Goal: Information Seeking & Learning: Learn about a topic

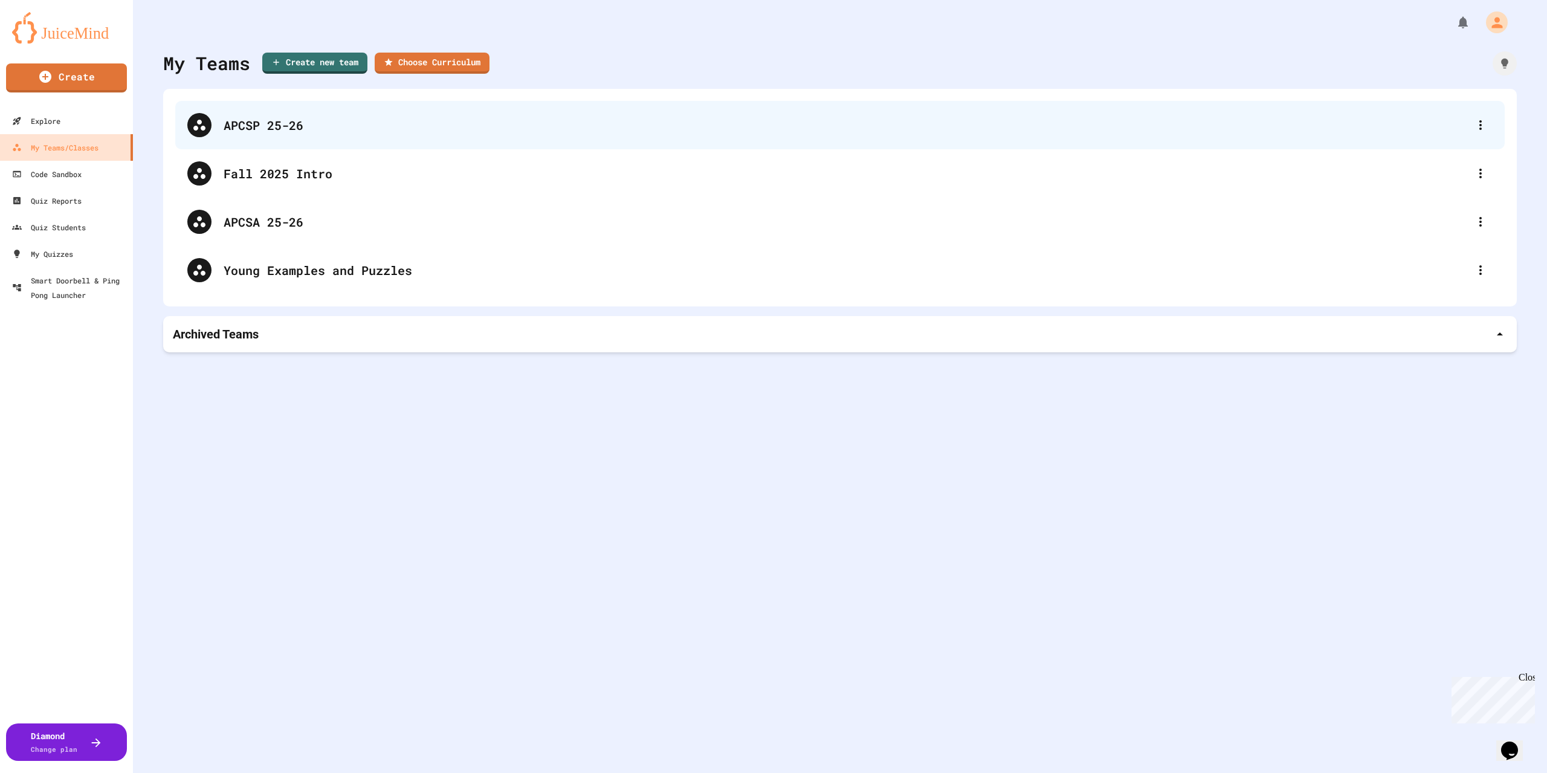
click at [354, 131] on div "APCSP 25-26" at bounding box center [846, 125] width 1245 height 18
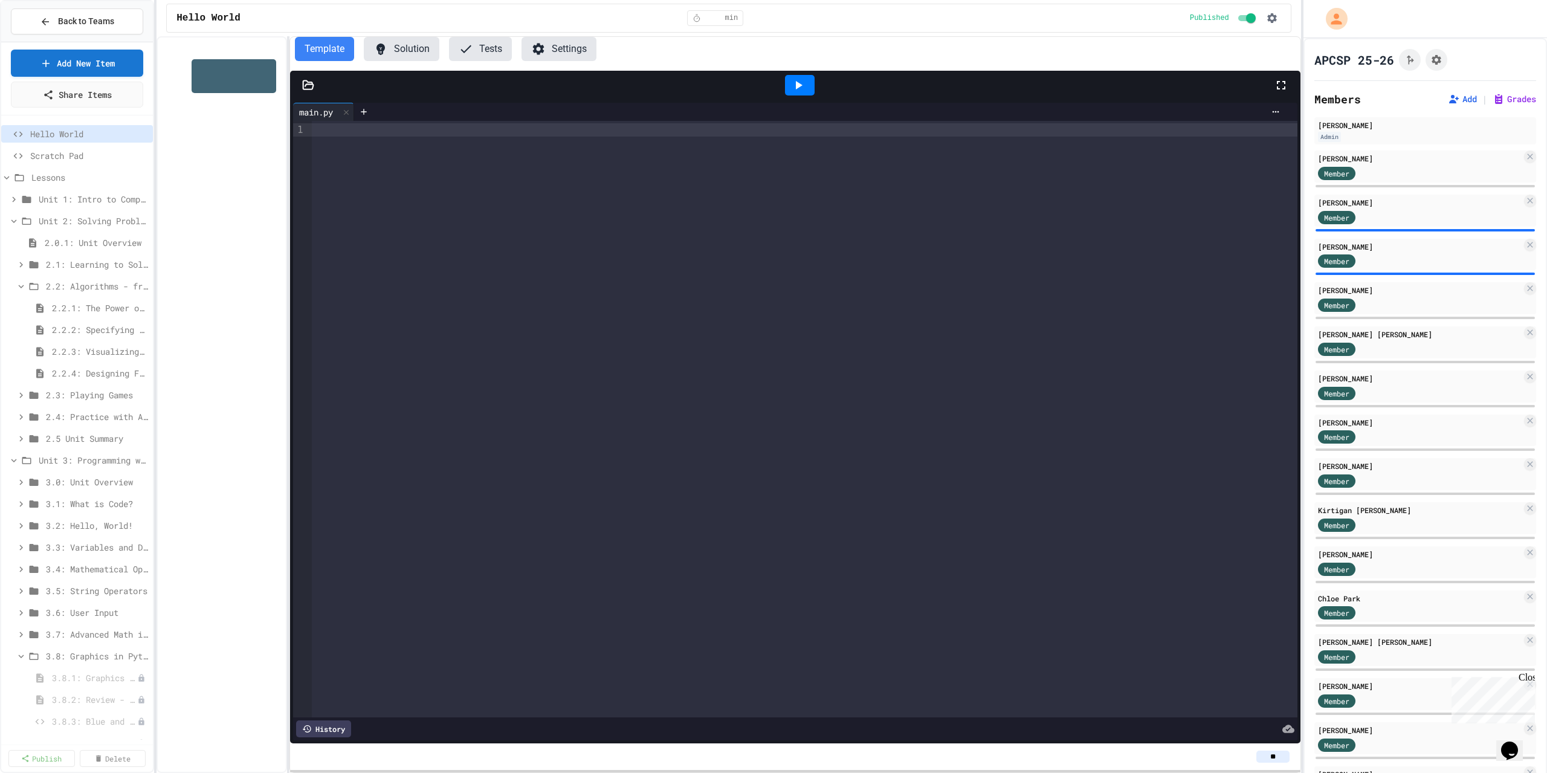
click at [91, 341] on div "2.2.2: Specifying Ideas with Pseudocode" at bounding box center [77, 332] width 152 height 22
click at [94, 345] on span "2.2.3: Visualizing Logic with Flowcharts" at bounding box center [94, 351] width 84 height 13
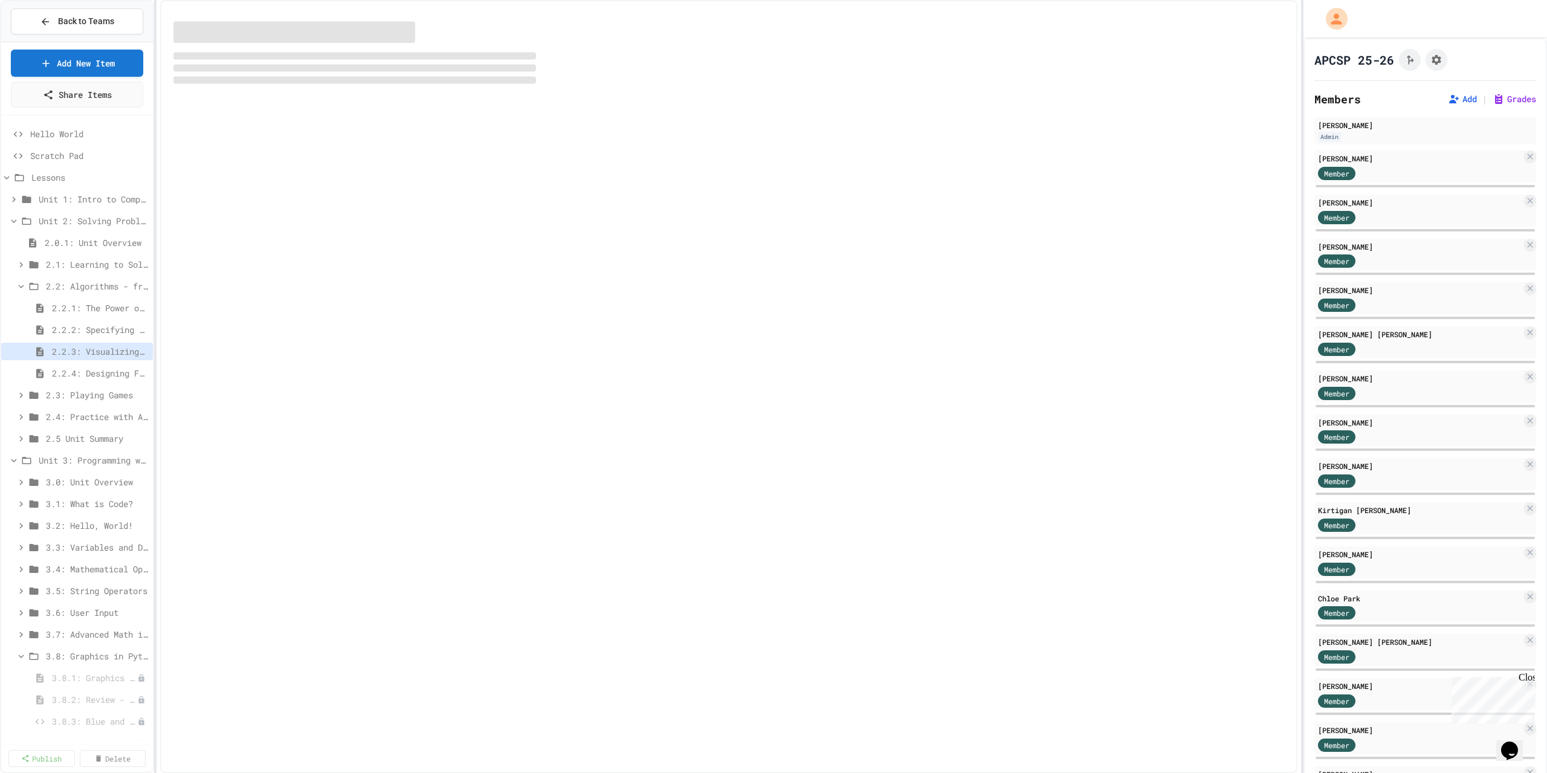
select select "***"
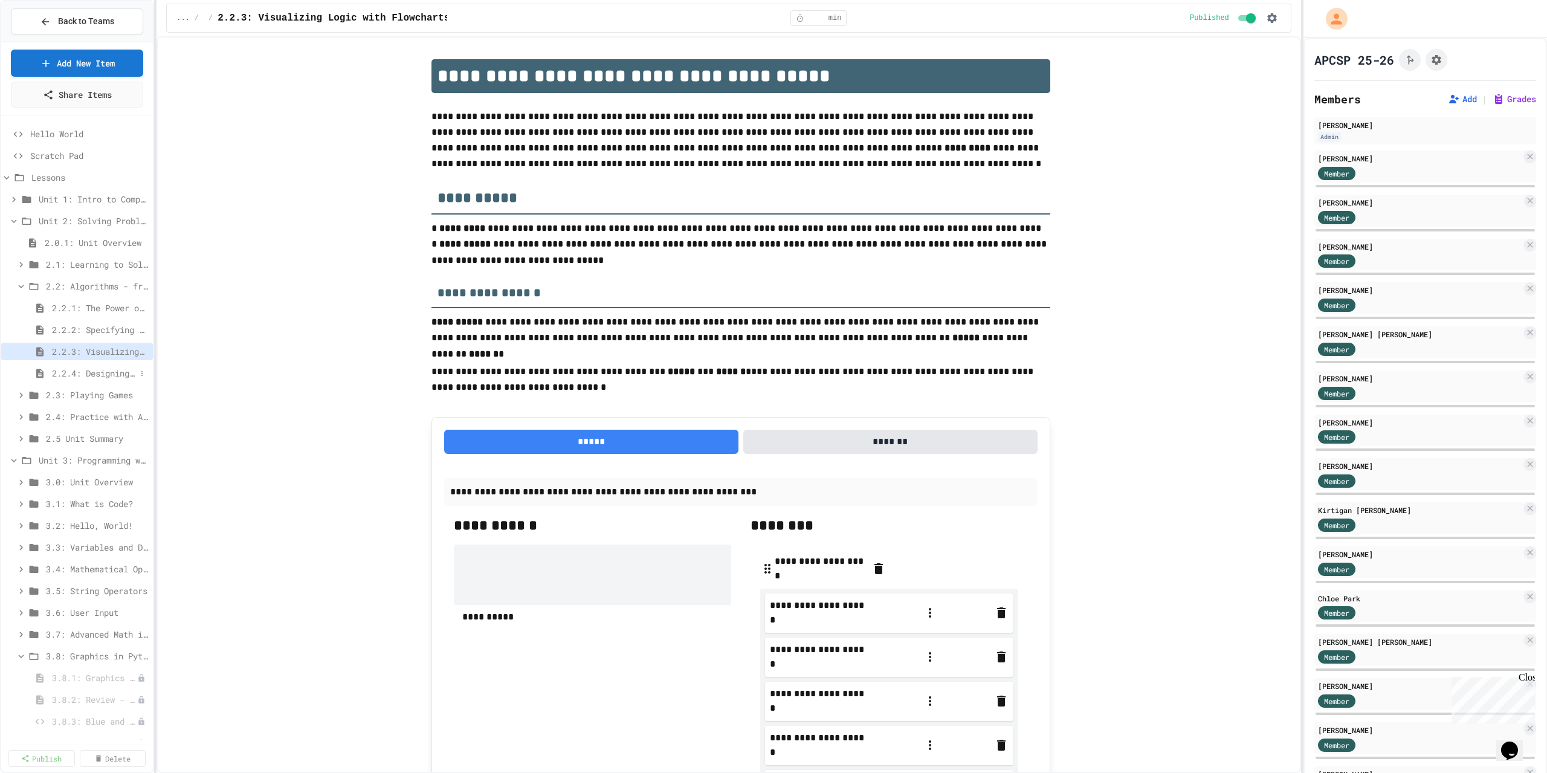
click at [117, 373] on span "2.2.4: Designing Flowcharts" at bounding box center [94, 373] width 84 height 13
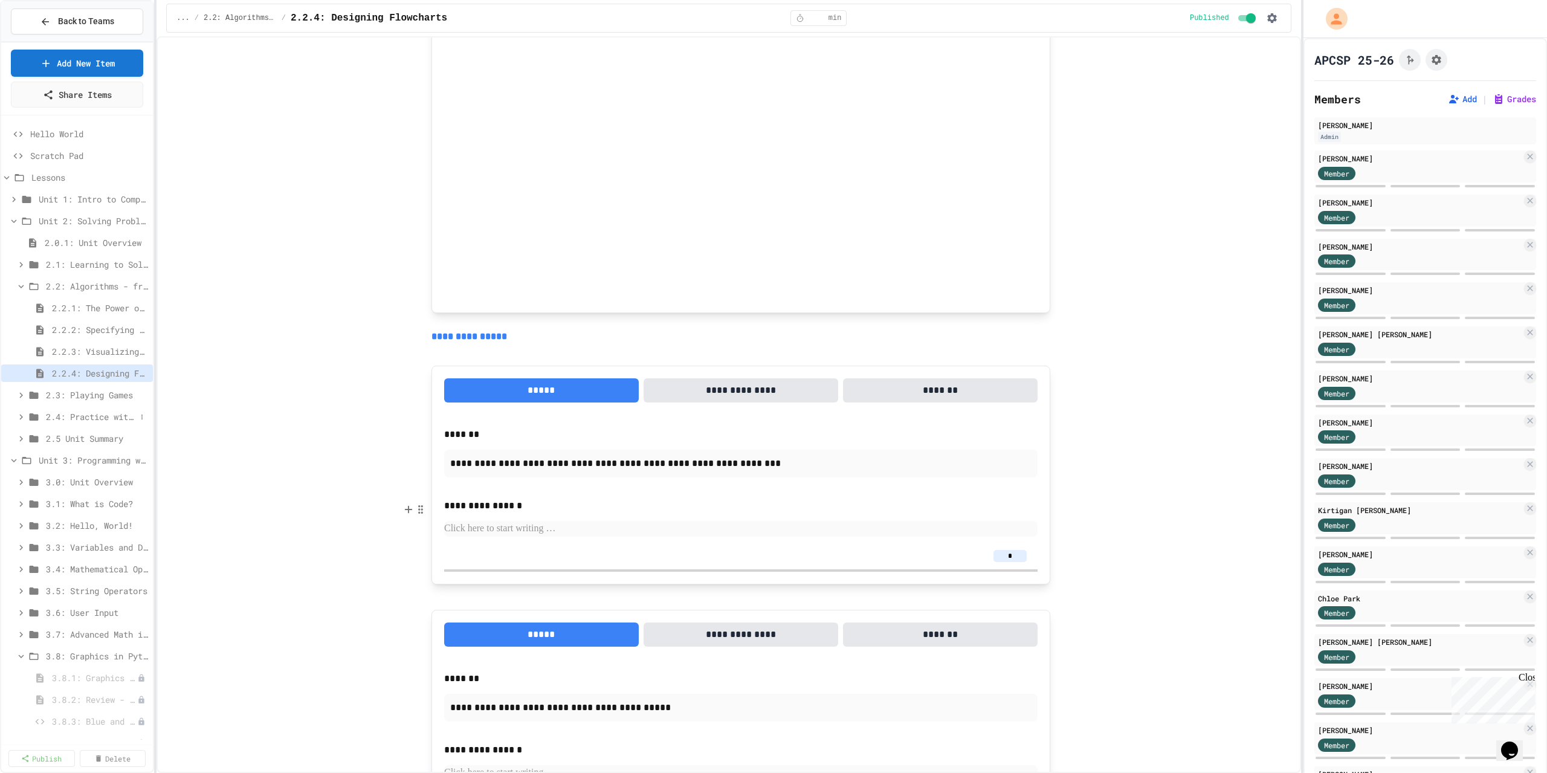
scroll to position [1027, 0]
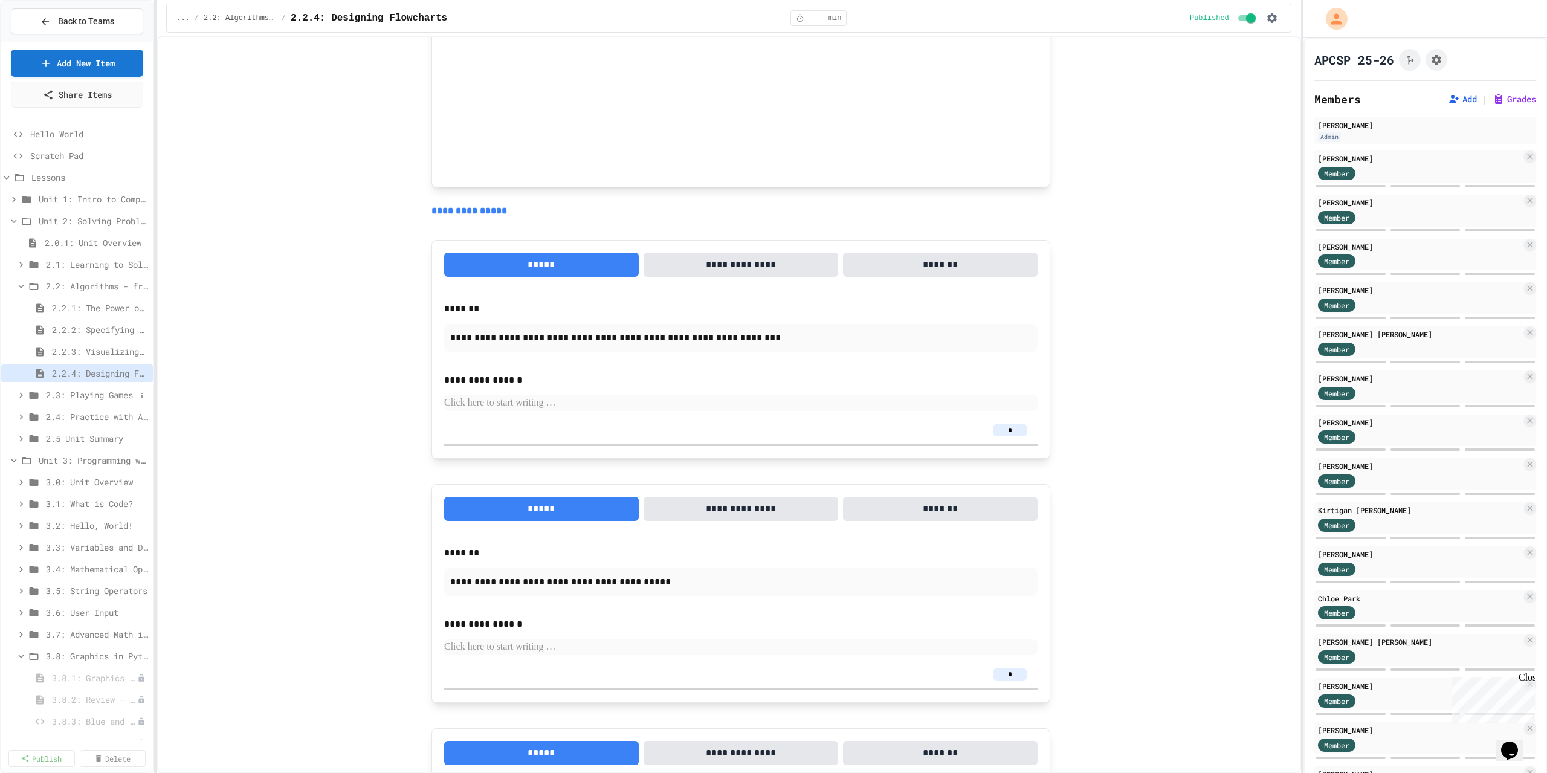
click at [76, 397] on span "2.3: Playing Games" at bounding box center [91, 395] width 90 height 13
click at [97, 418] on span "2.3.1: Understanding Games with Flowcharts" at bounding box center [88, 416] width 73 height 13
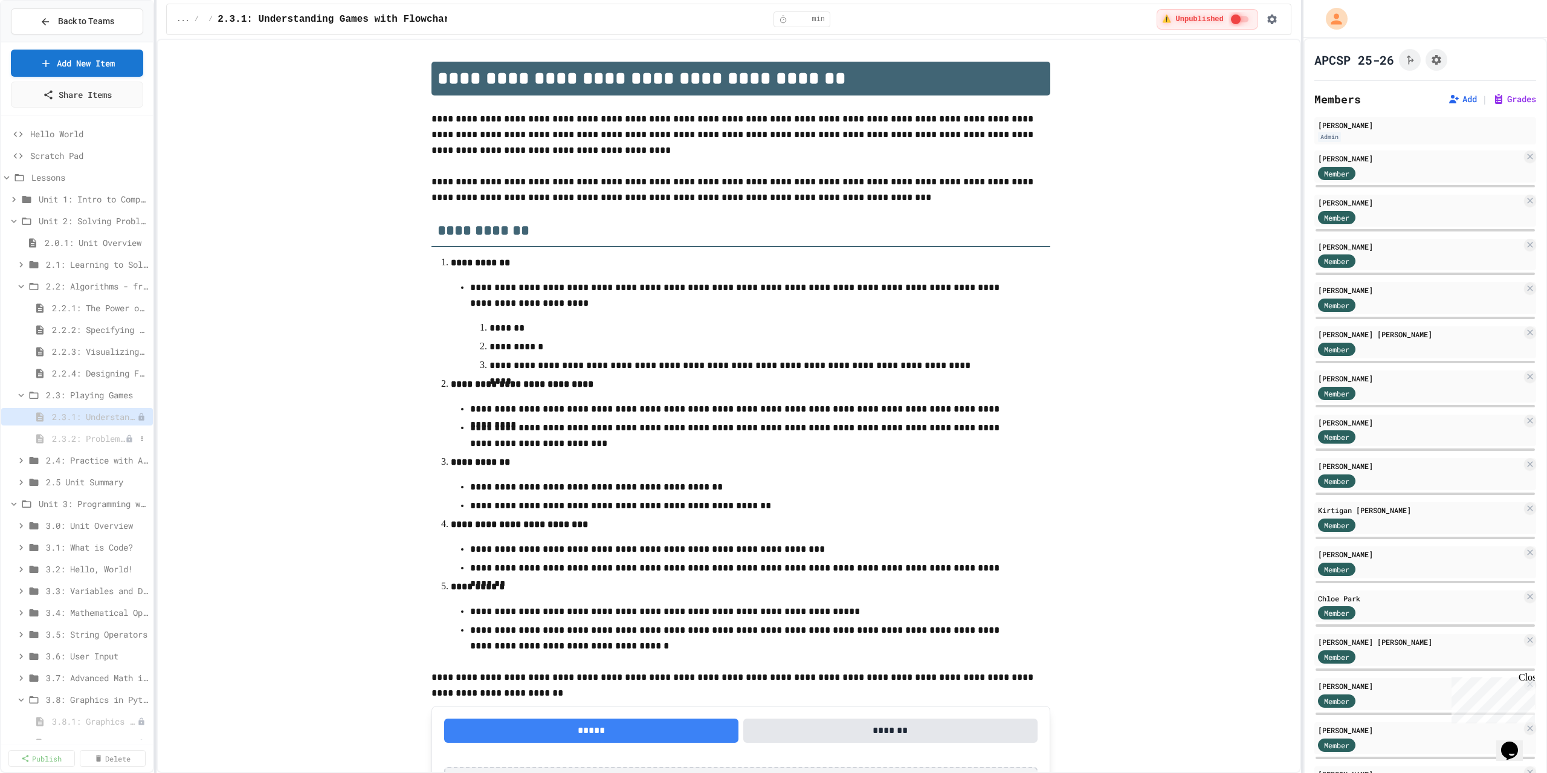
click at [83, 444] on span "2.3.2: Problem Solving Reflection" at bounding box center [88, 438] width 73 height 13
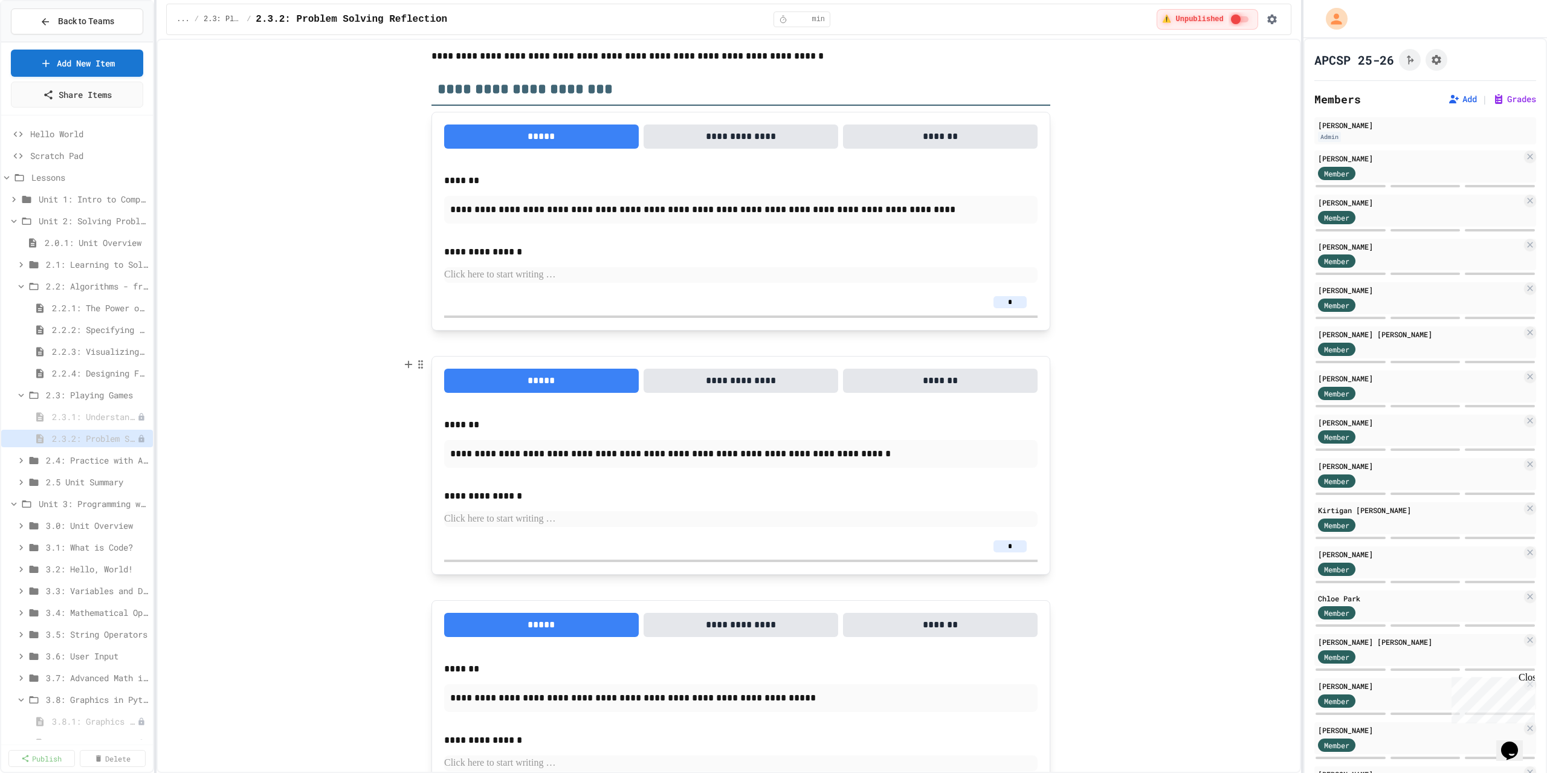
scroll to position [152, 0]
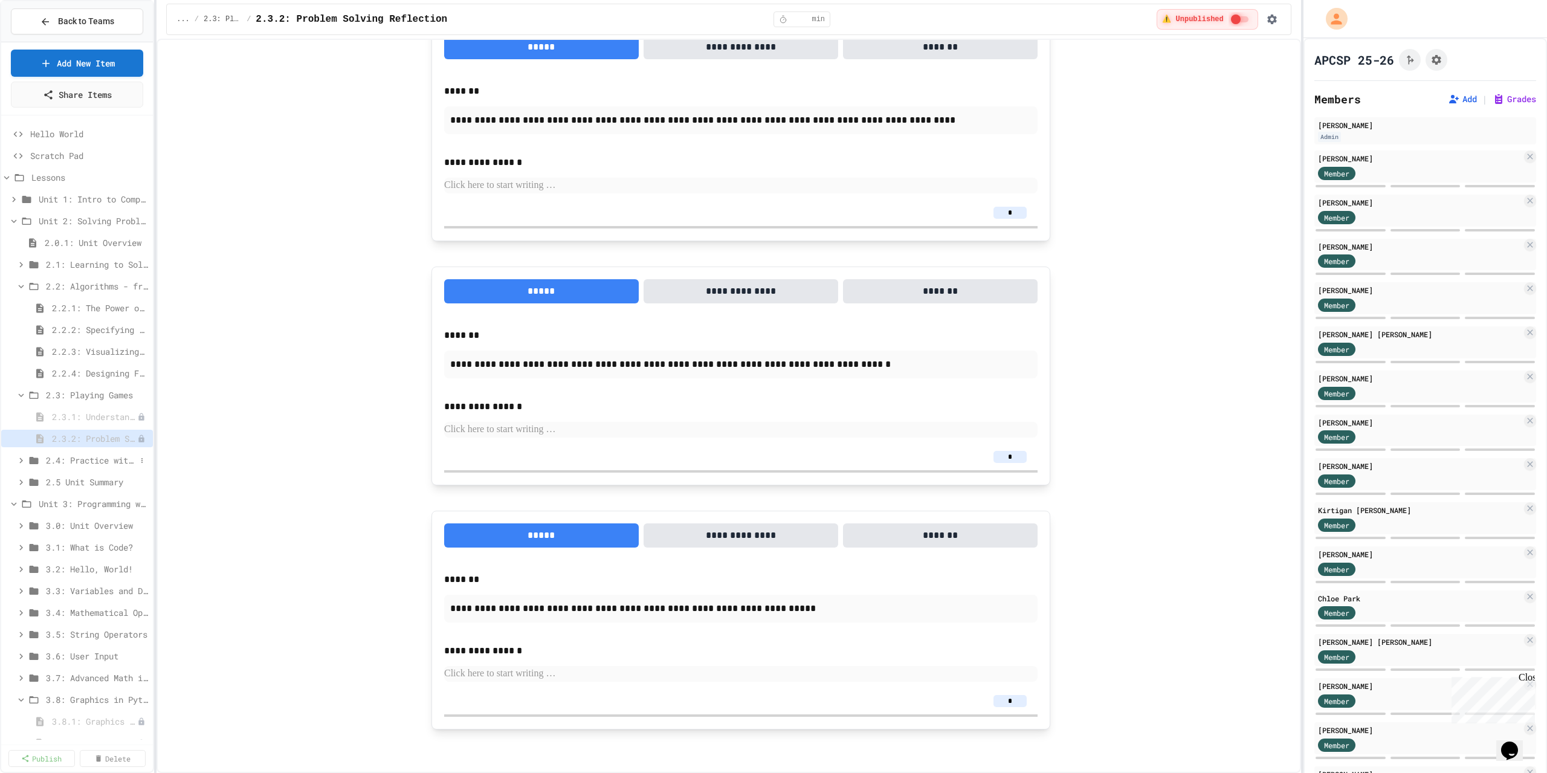
click at [71, 454] on span "2.4: Practice with Algorithms" at bounding box center [91, 460] width 90 height 13
click at [84, 479] on span "2.4.1: Algorithm Practice Exercises" at bounding box center [88, 482] width 73 height 13
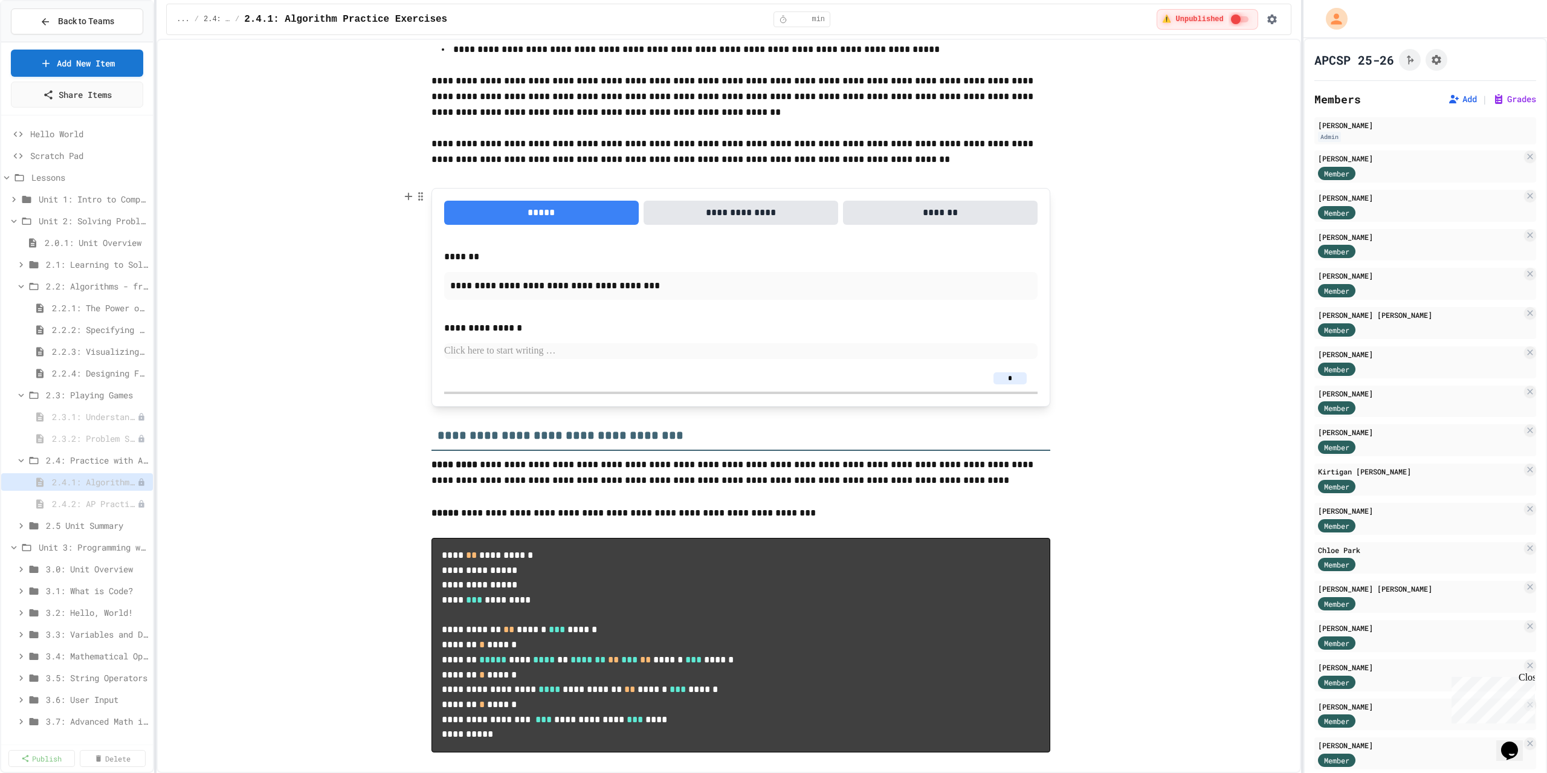
scroll to position [423, 0]
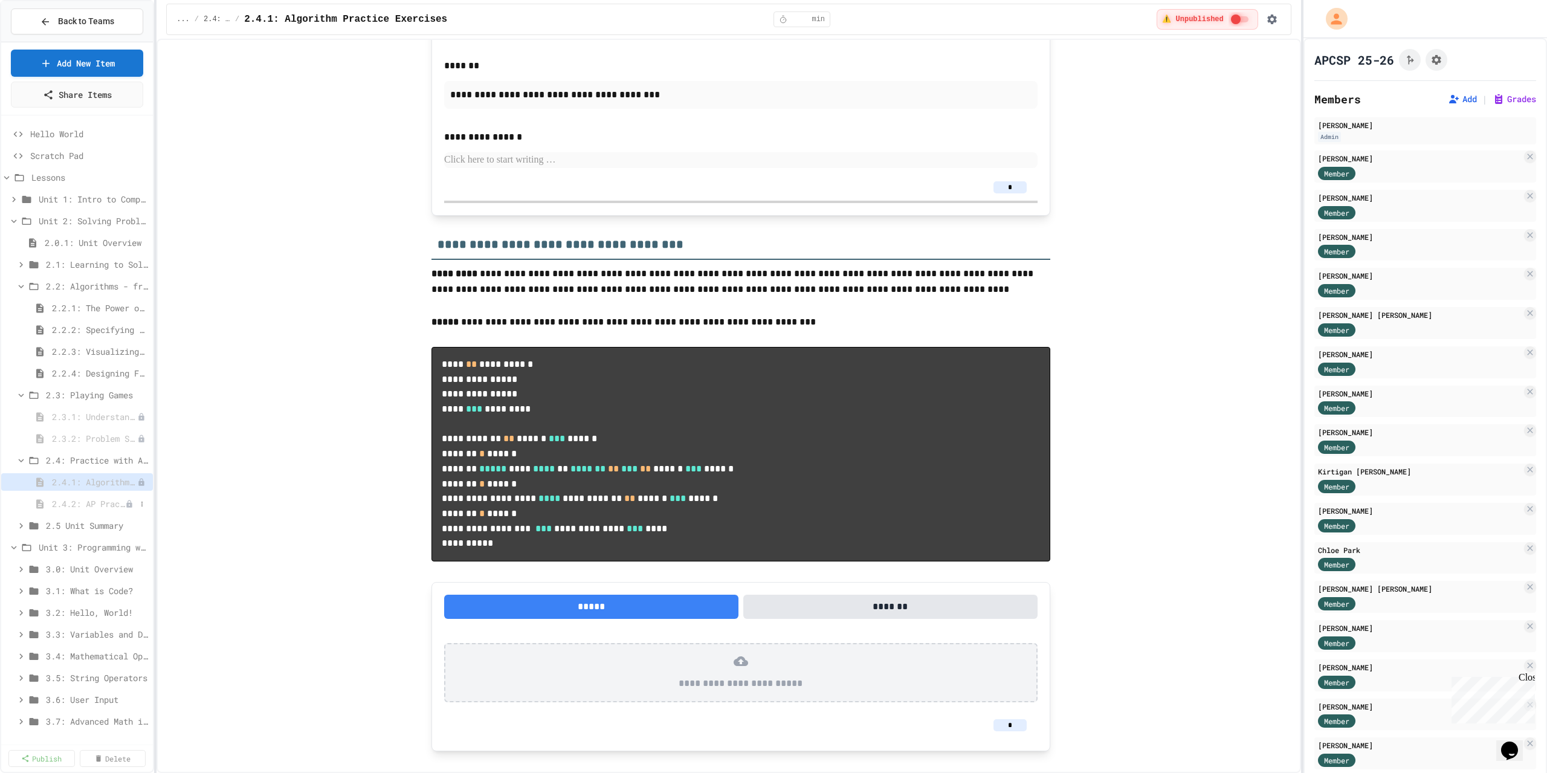
click at [73, 503] on span "2.4.2: AP Practice Questions" at bounding box center [88, 503] width 73 height 13
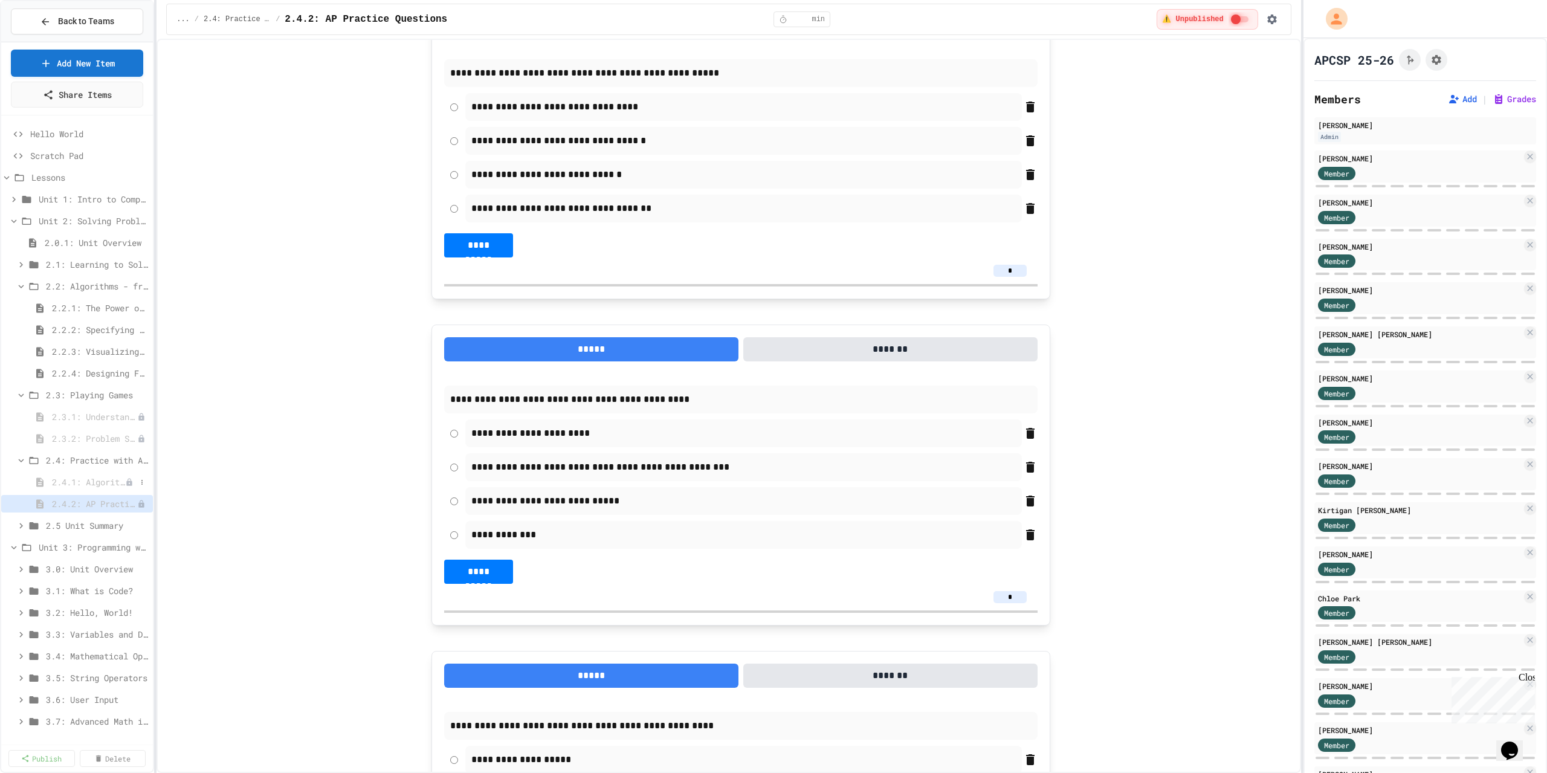
scroll to position [544, 0]
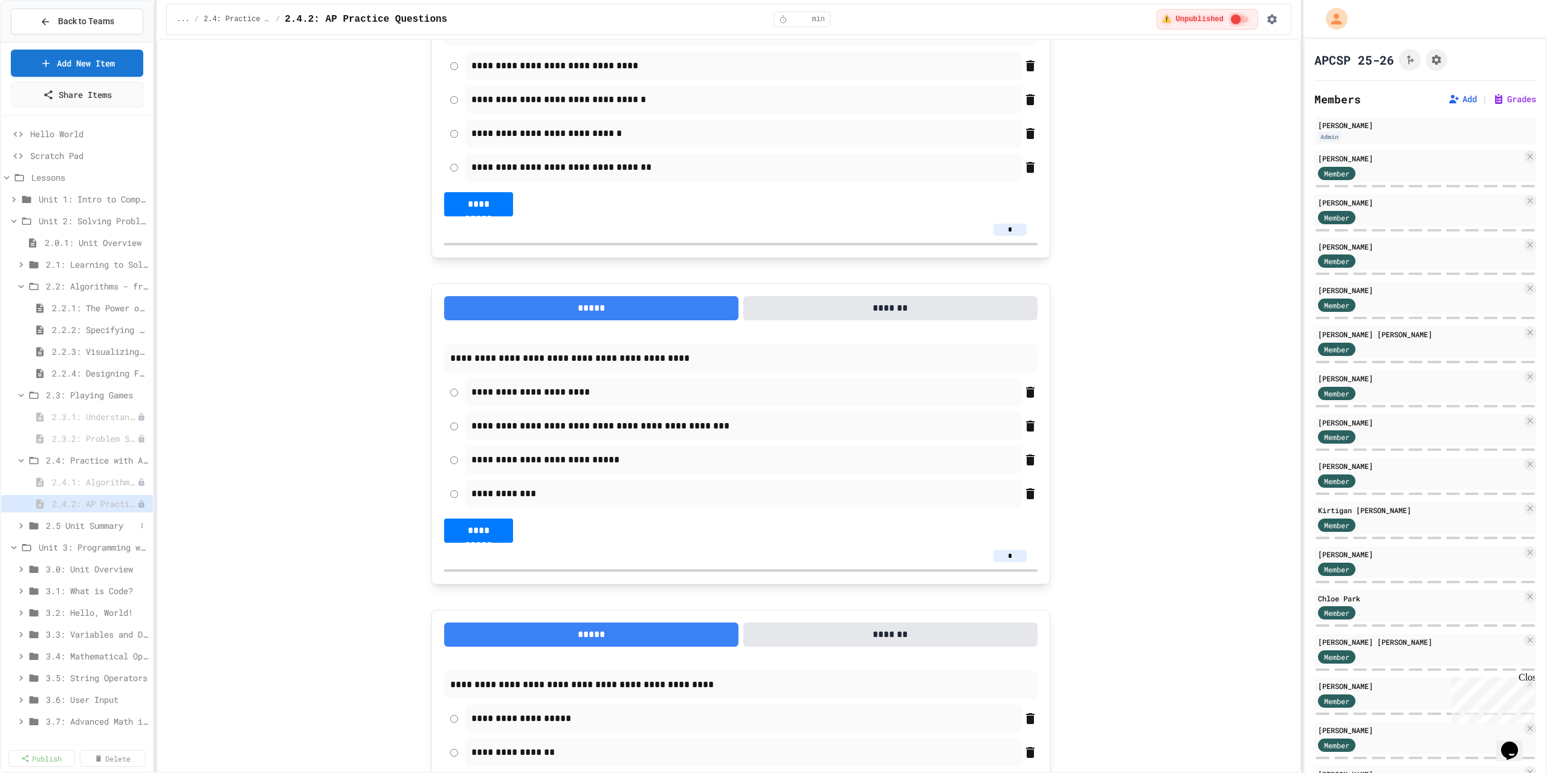
click at [76, 519] on span "2.5 Unit Summary" at bounding box center [91, 525] width 90 height 13
click at [84, 547] on span "2.5.1 Unit Summary" at bounding box center [88, 547] width 73 height 13
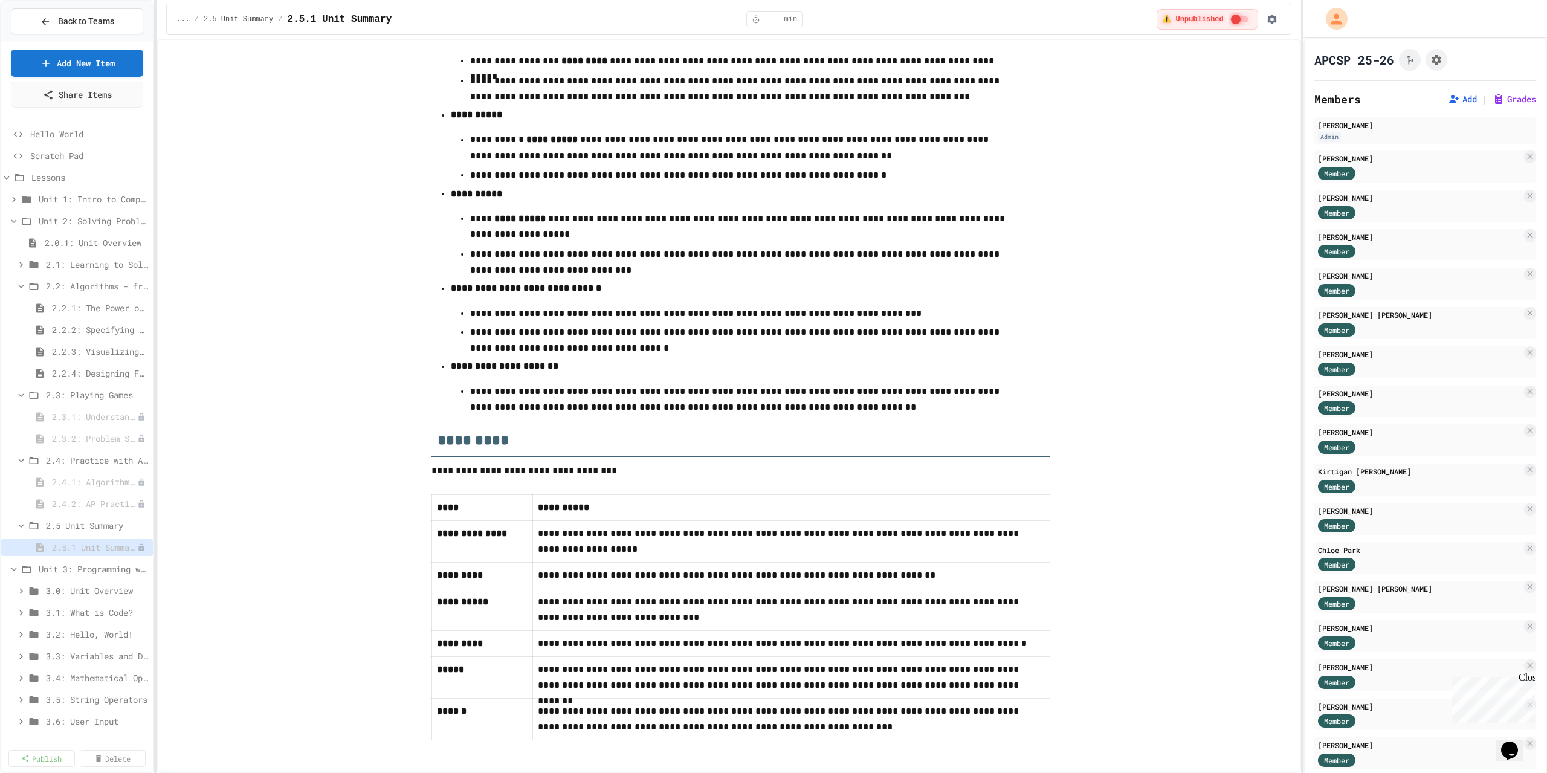
scroll to position [309, 0]
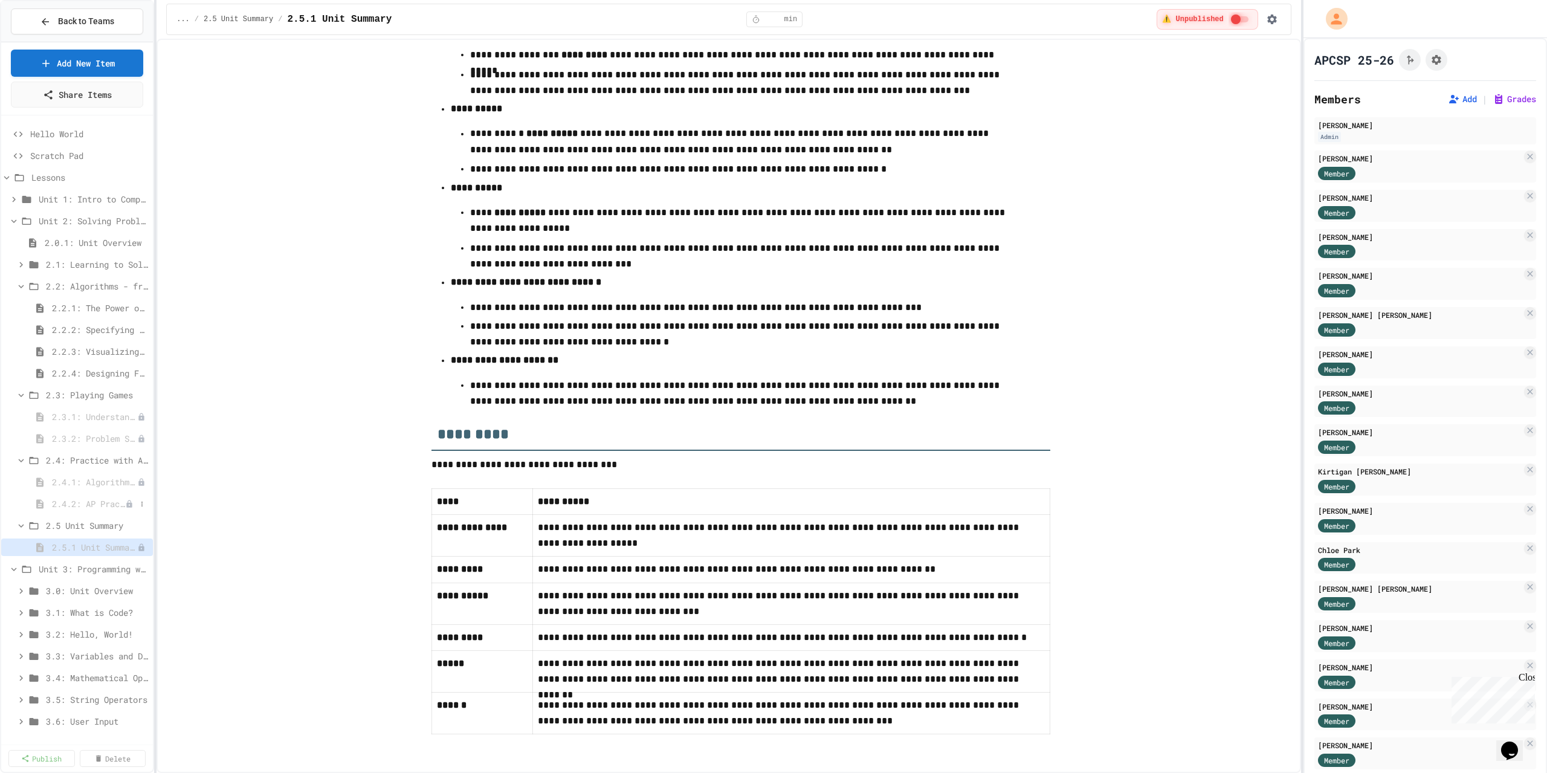
click at [81, 495] on div "2.4.2: AP Practice Questions" at bounding box center [77, 504] width 152 height 18
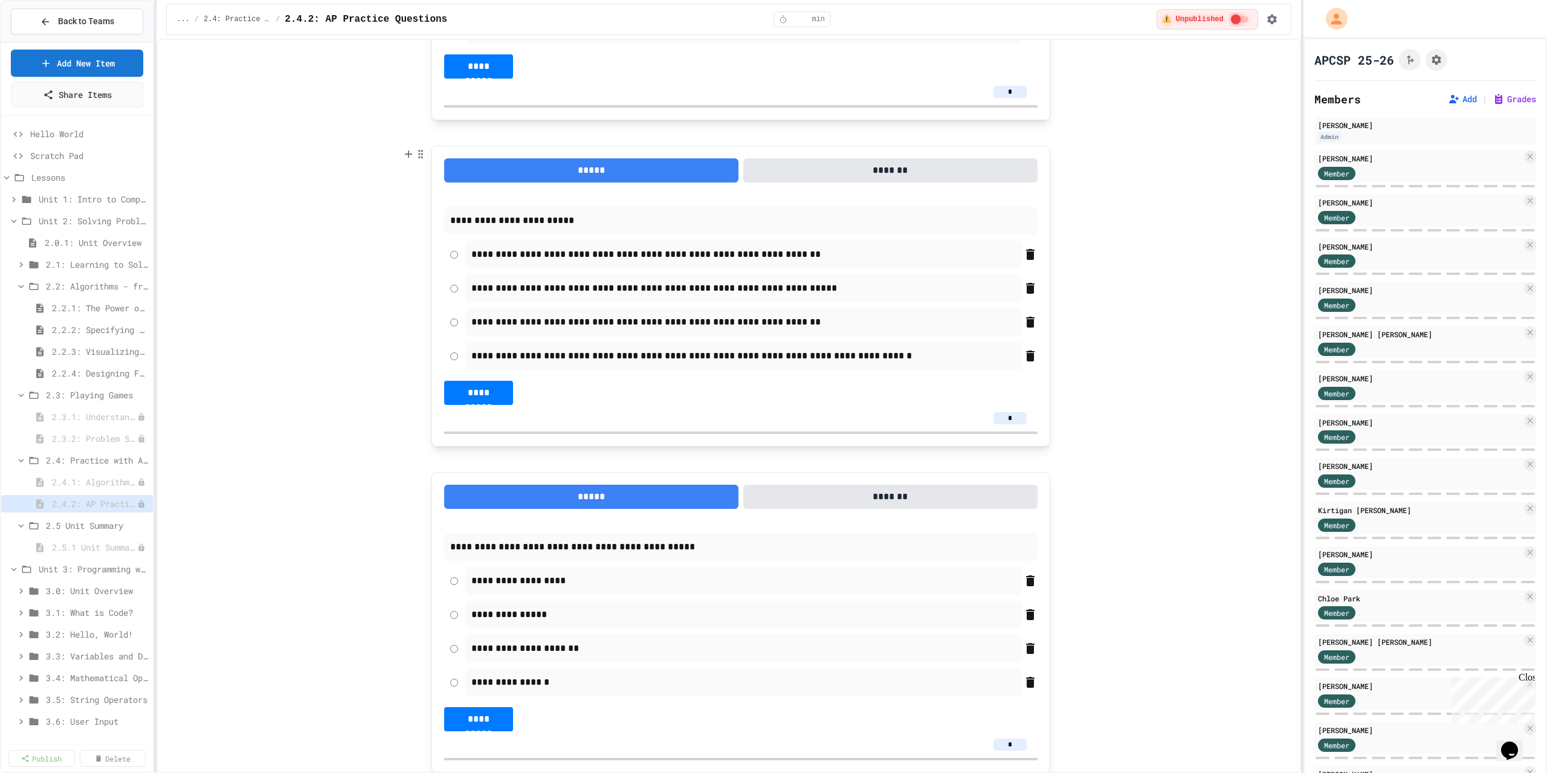
scroll to position [2720, 0]
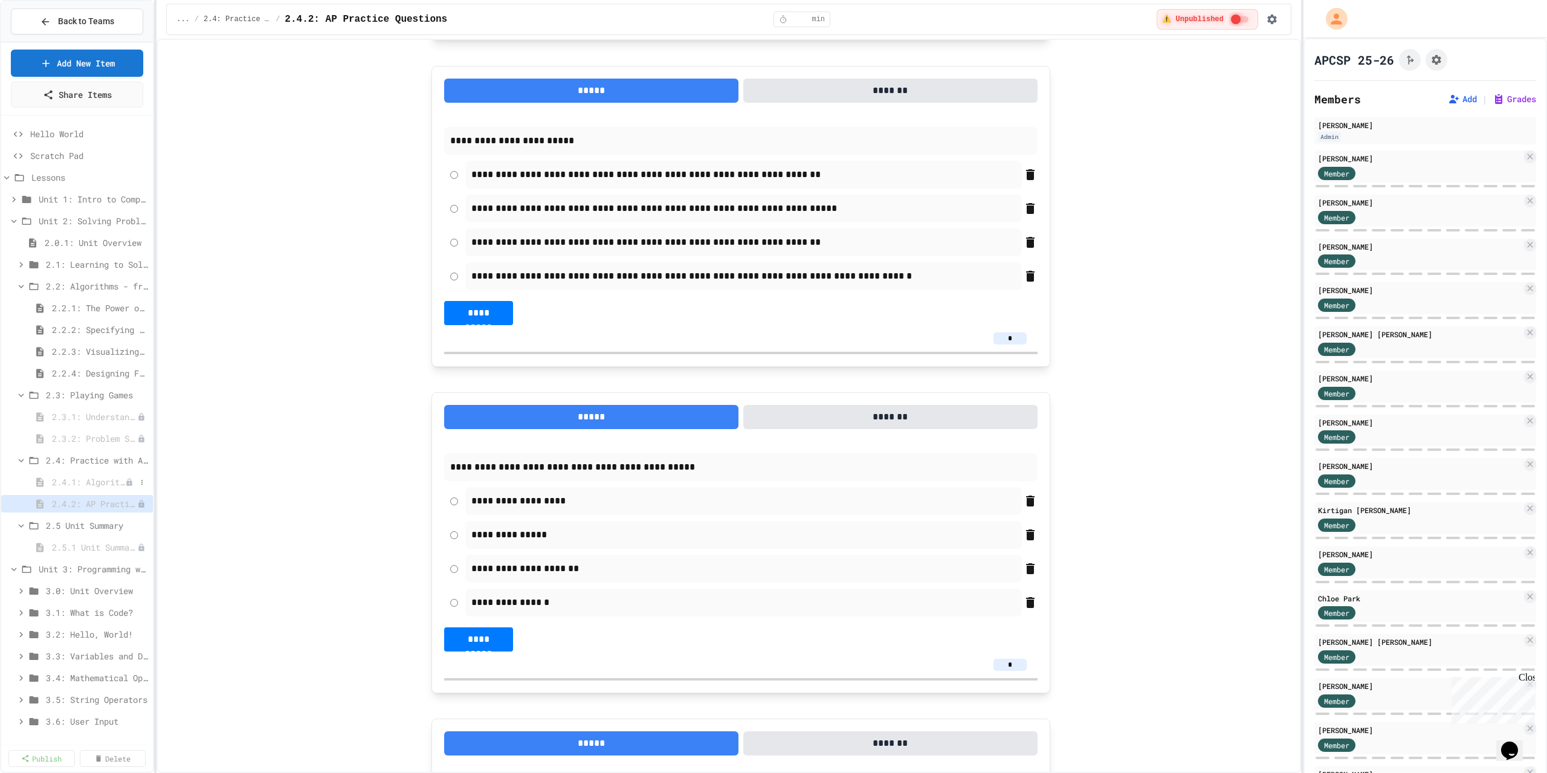
click at [107, 486] on span "2.4.1: Algorithm Practice Exercises" at bounding box center [88, 482] width 73 height 13
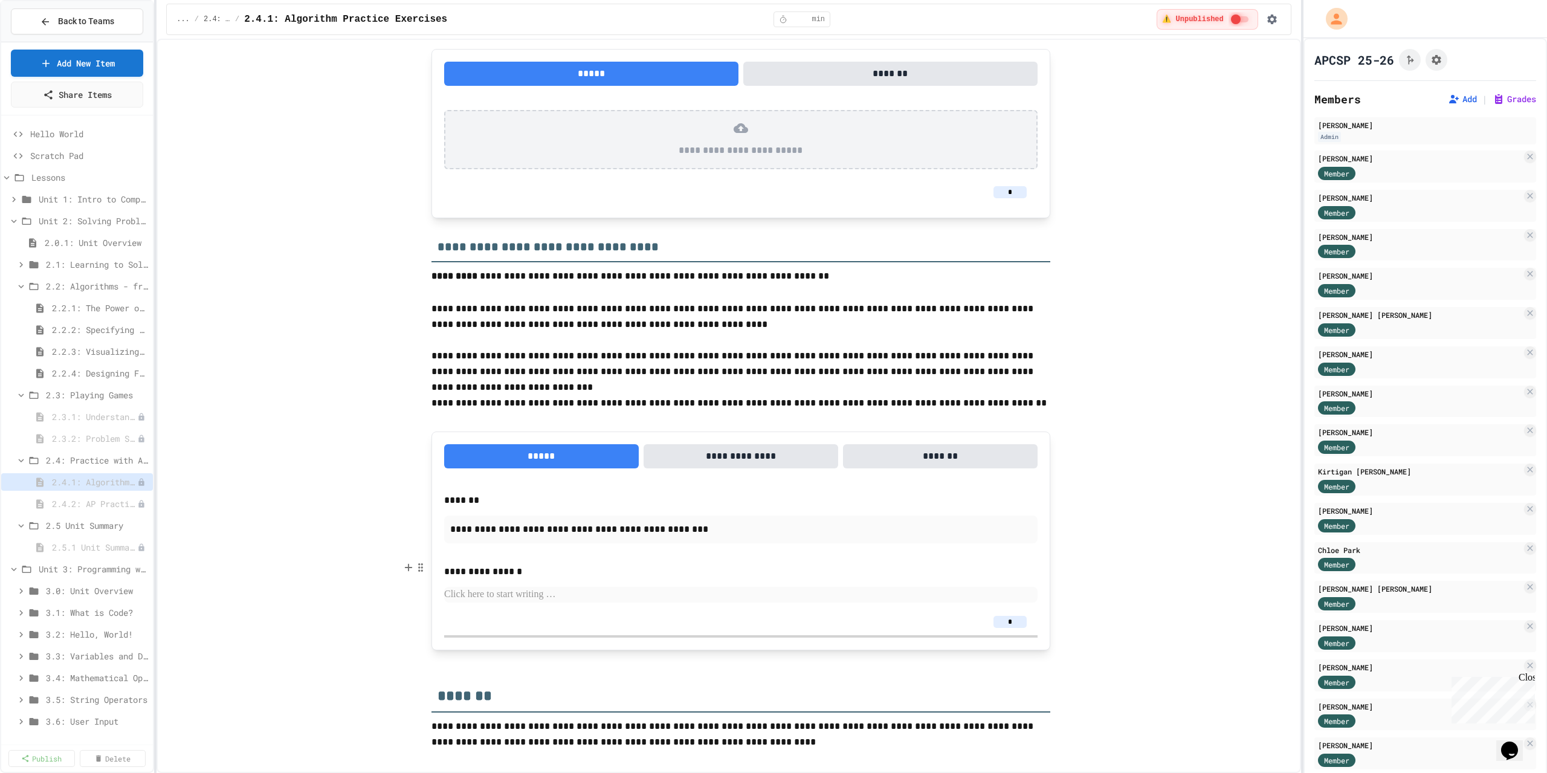
scroll to position [1536, 0]
click at [74, 505] on span "2.4.2: AP Practice Questions" at bounding box center [88, 503] width 73 height 13
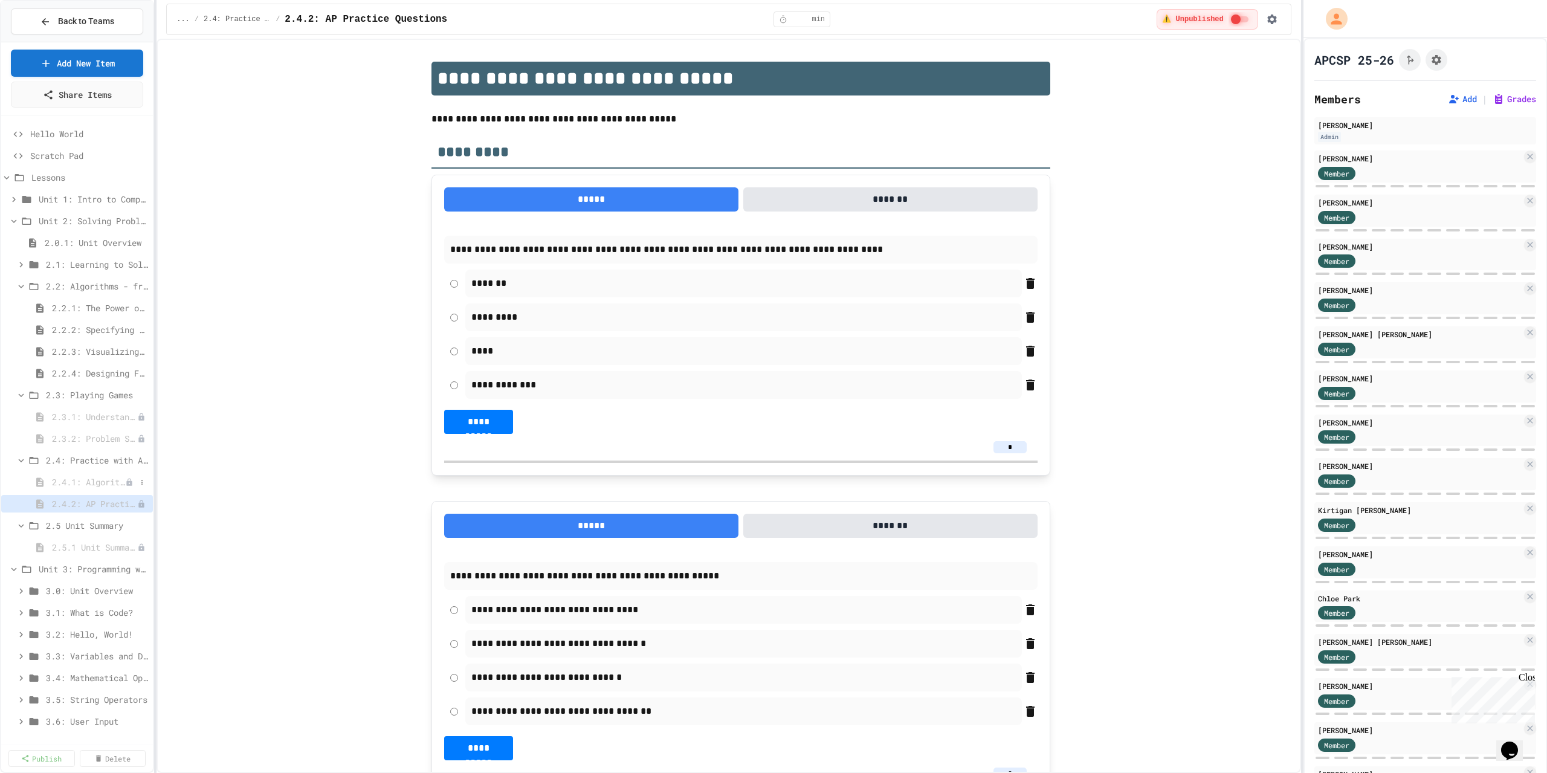
click at [87, 479] on span "2.4.1: Algorithm Practice Exercises" at bounding box center [88, 482] width 73 height 13
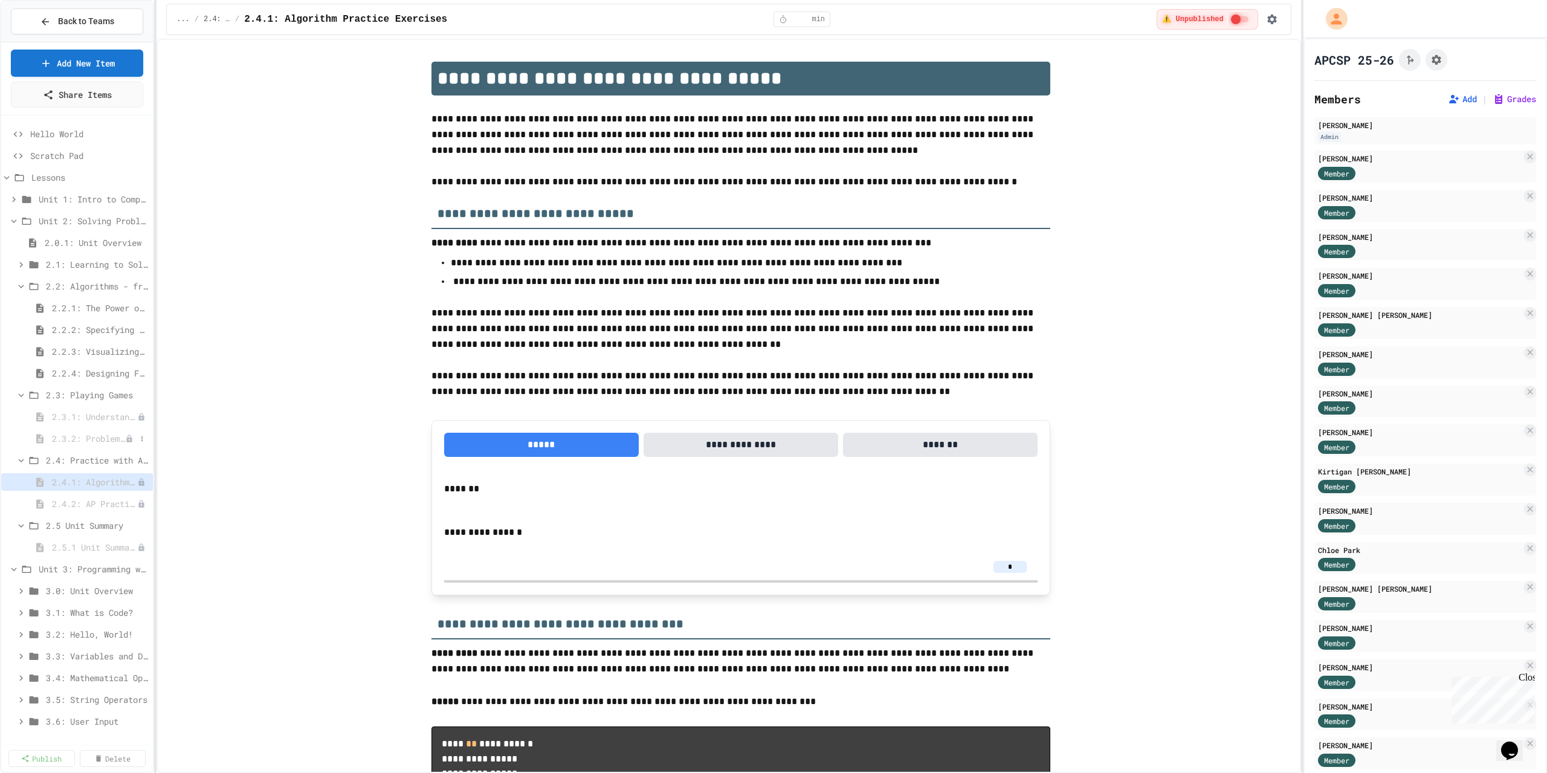
click at [107, 433] on span "2.3.2: Problem Solving Reflection" at bounding box center [88, 438] width 73 height 13
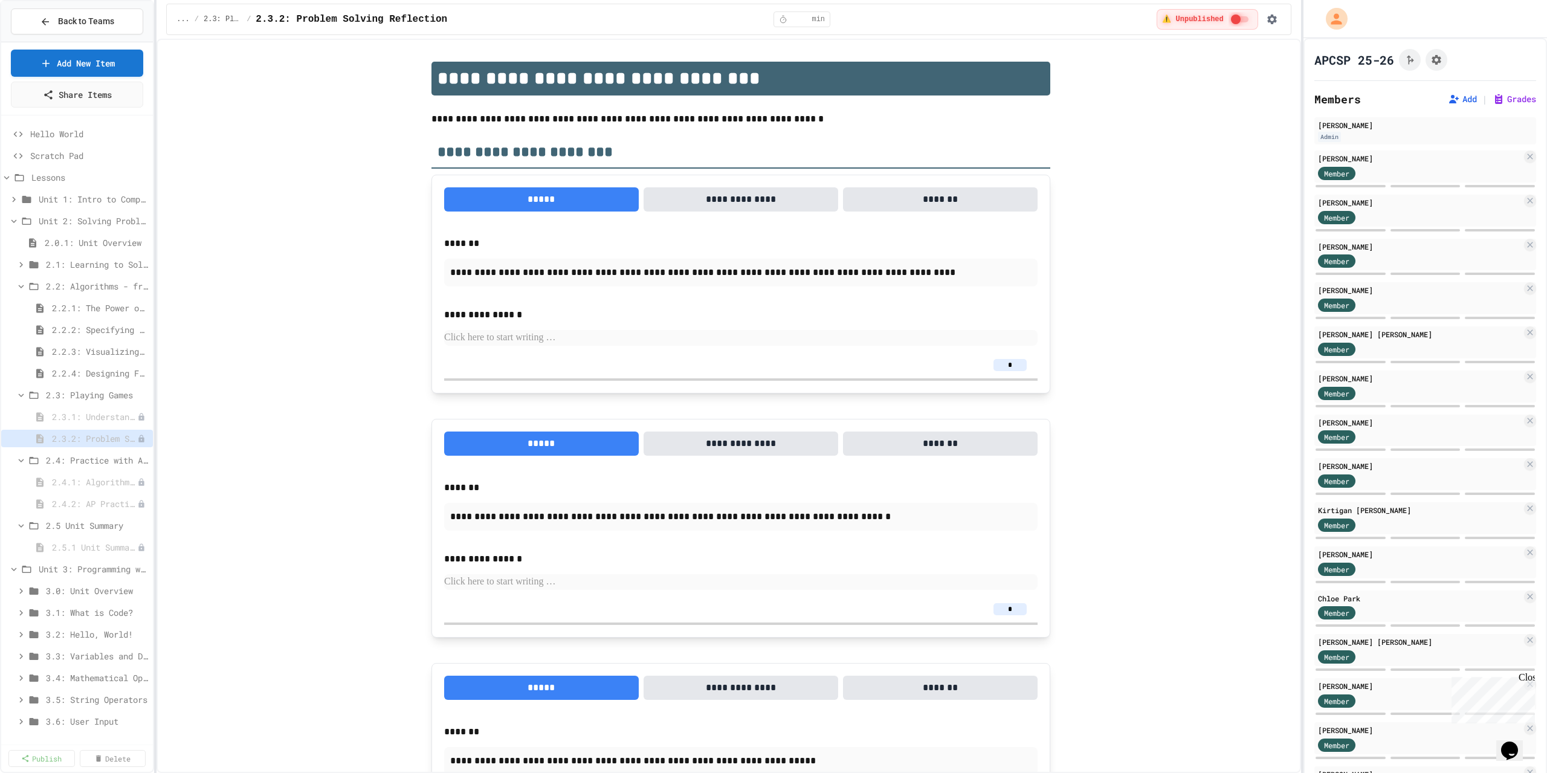
click at [91, 417] on span "2.3.1: Understanding Games with Flowcharts" at bounding box center [94, 416] width 85 height 13
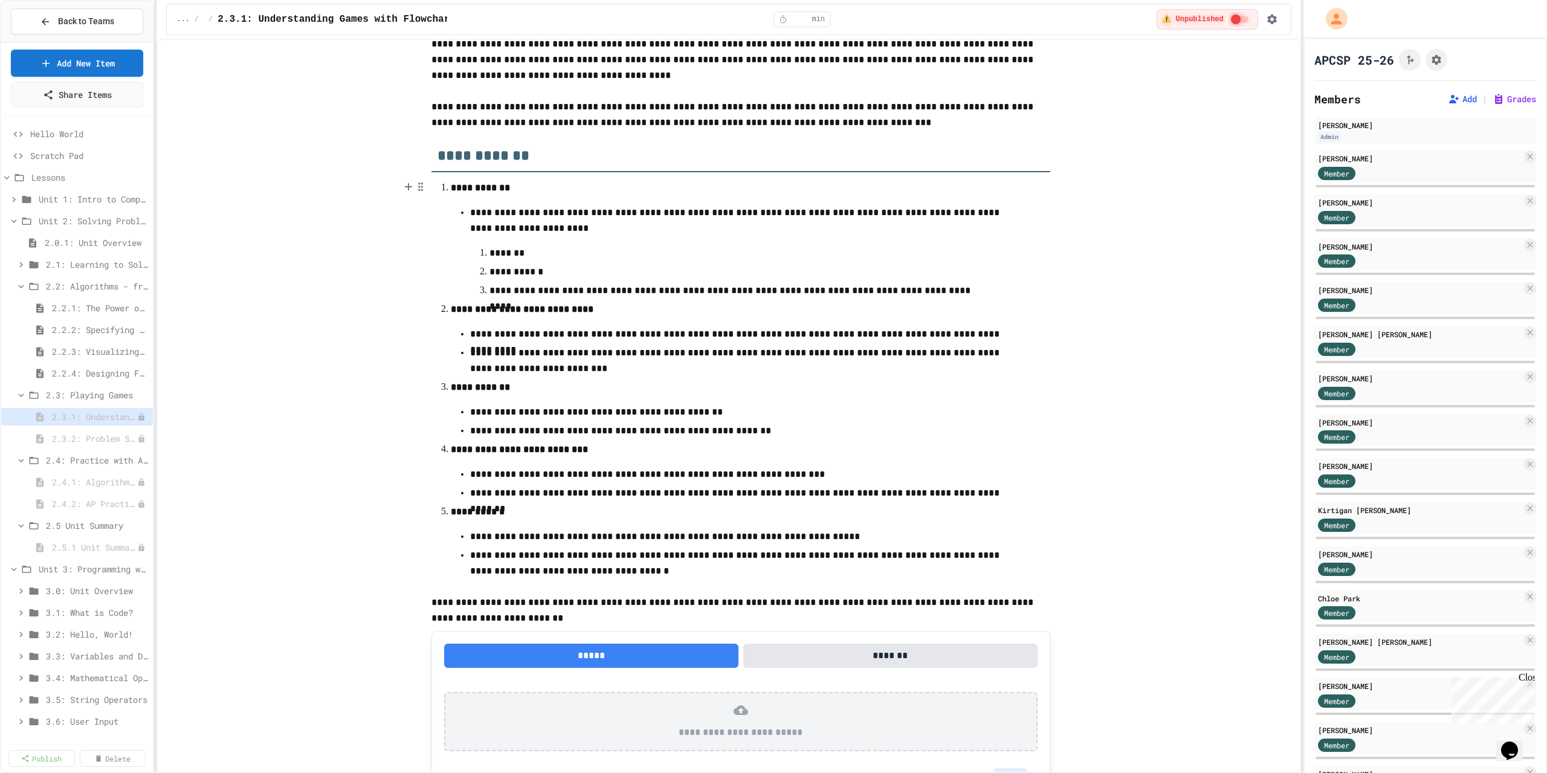
scroll to position [153, 0]
